Goal: Navigation & Orientation: Find specific page/section

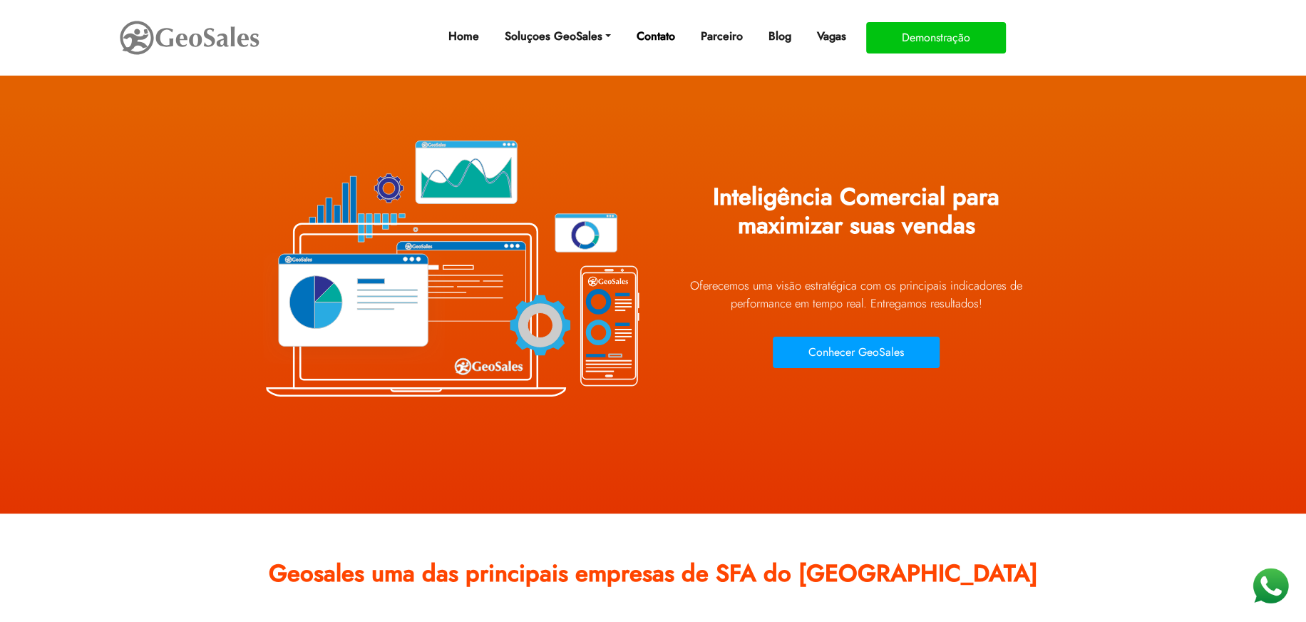
click at [649, 35] on link "Contato" at bounding box center [656, 36] width 50 height 29
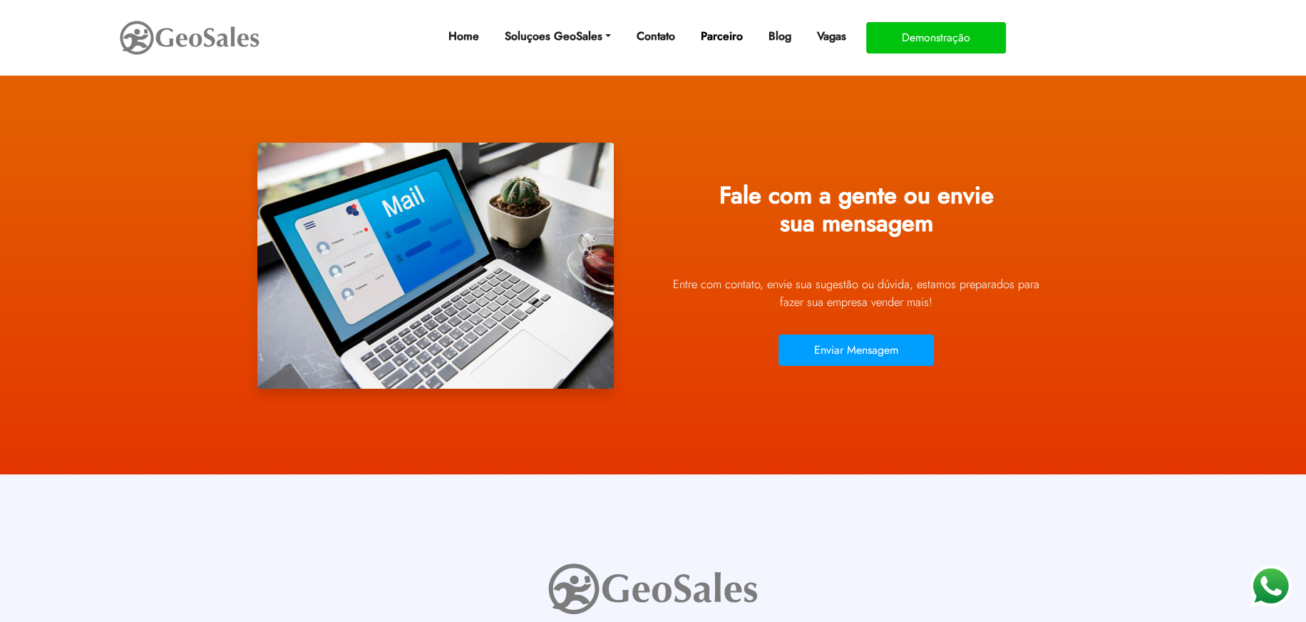
click at [731, 44] on link "Parceiro" at bounding box center [721, 36] width 53 height 29
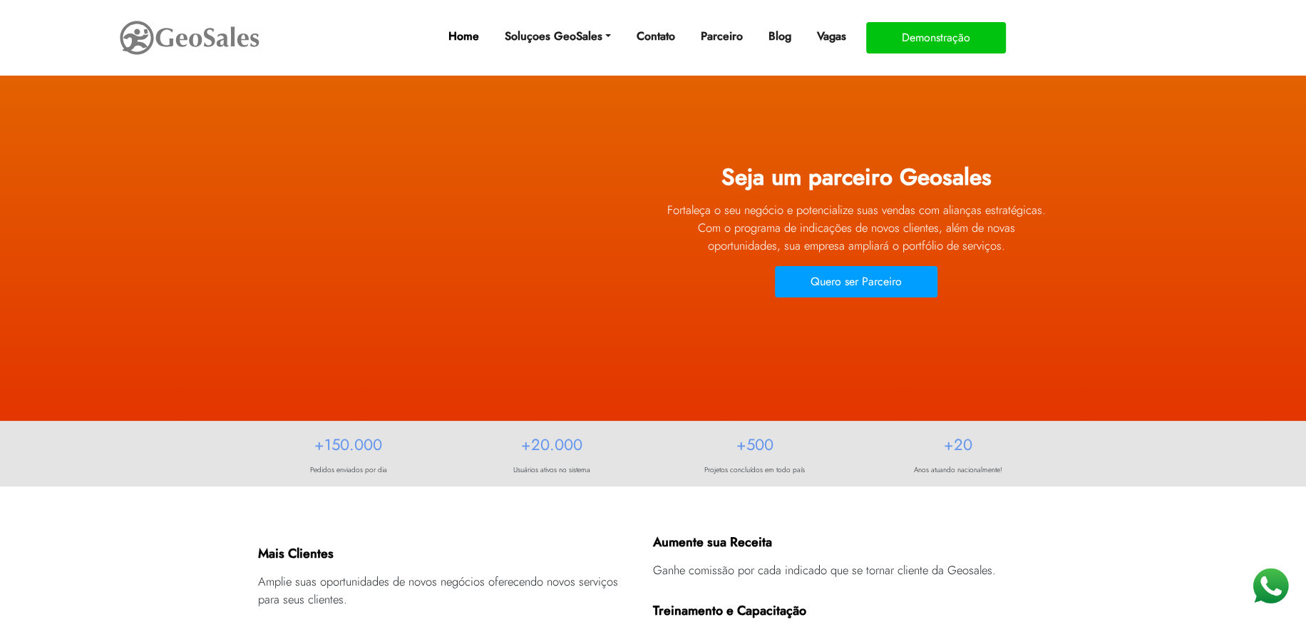
click at [468, 37] on link "Home" at bounding box center [464, 36] width 42 height 29
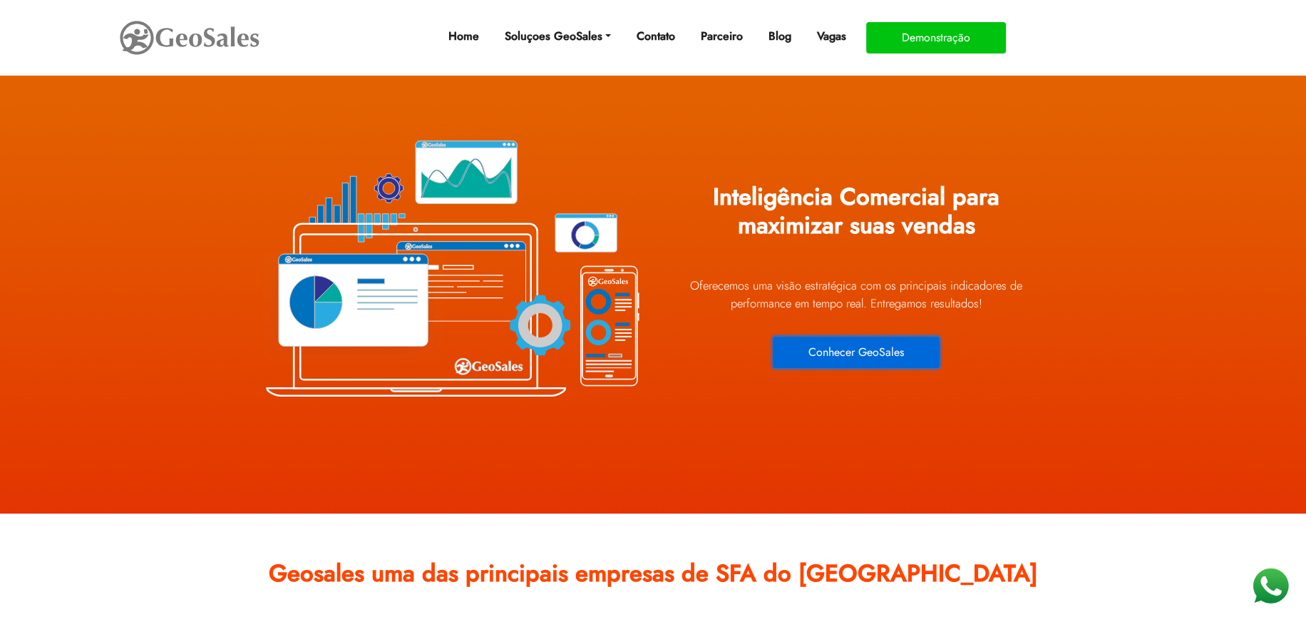
click at [847, 362] on button "Conhecer GeoSales" at bounding box center [856, 351] width 167 height 31
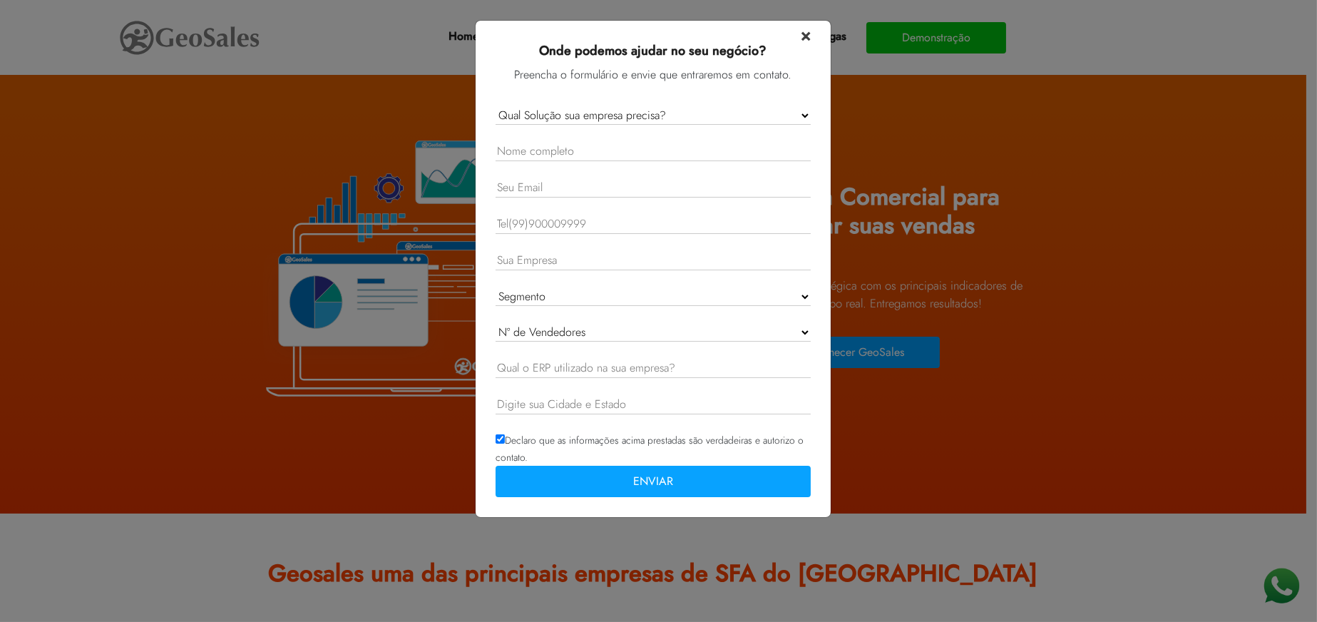
click at [802, 36] on span "×" at bounding box center [806, 34] width 10 height 25
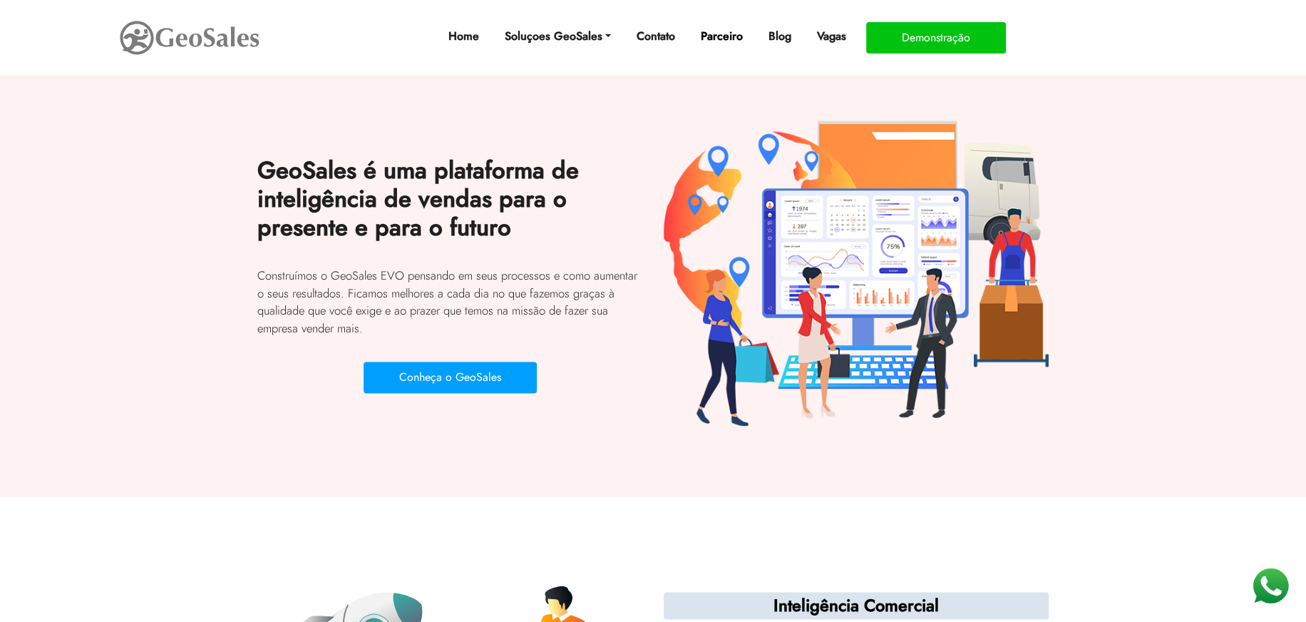
scroll to position [1518, 0]
